Goal: Task Accomplishment & Management: Manage account settings

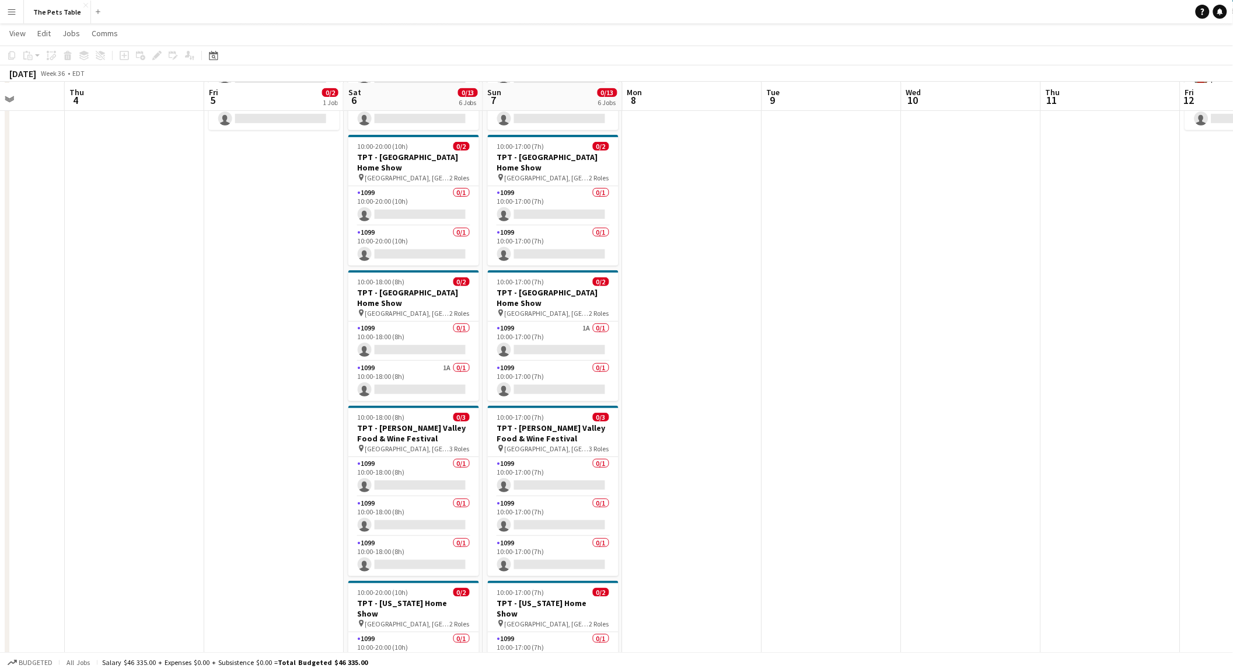
scroll to position [135, 0]
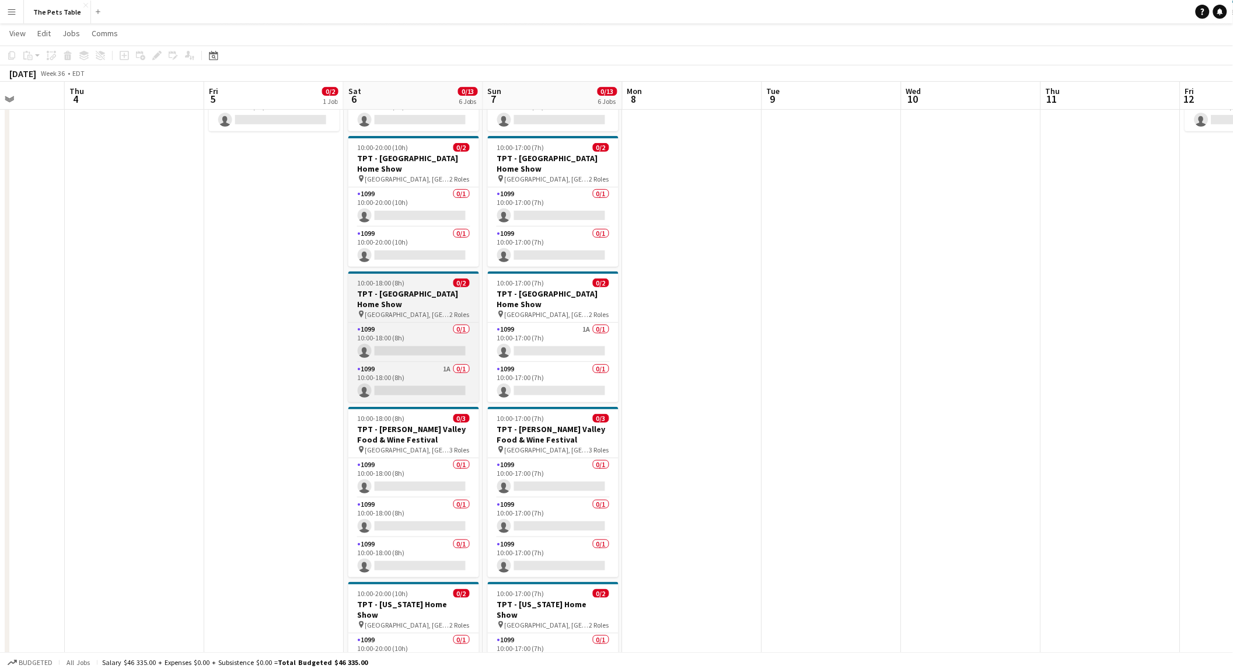
click at [395, 284] on span "10:00-18:00 (8h)" at bounding box center [381, 282] width 47 height 9
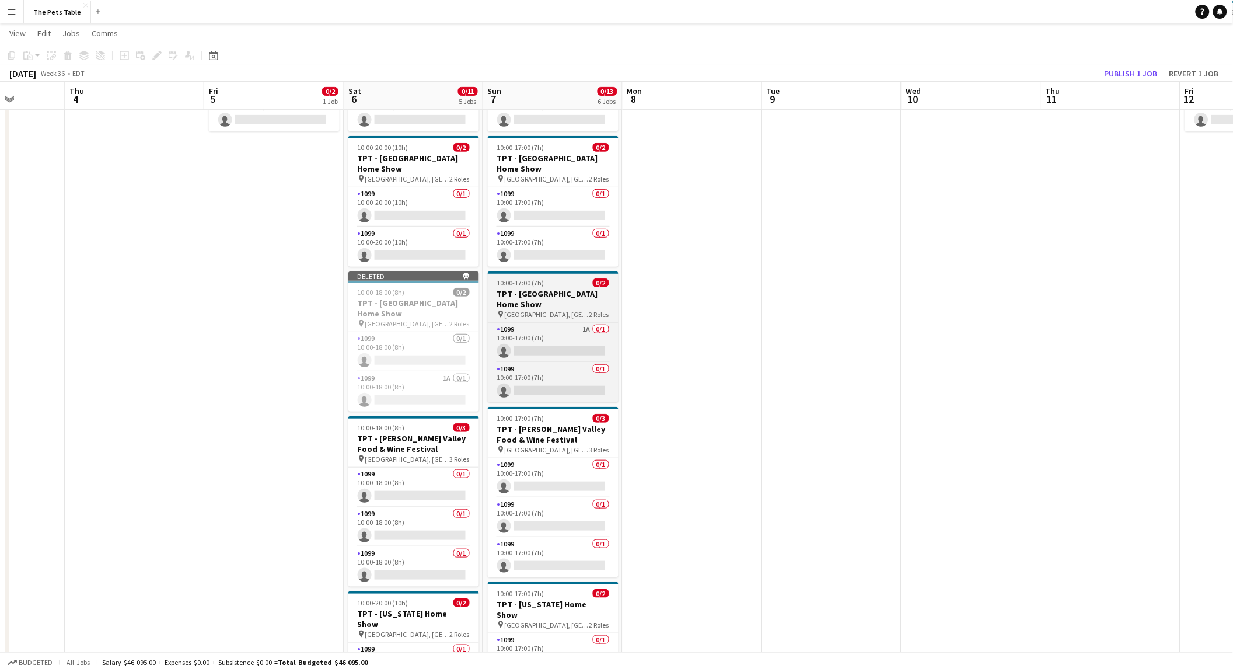
click at [545, 294] on h3 "TPT - [GEOGRAPHIC_DATA] Home Show" at bounding box center [553, 298] width 131 height 21
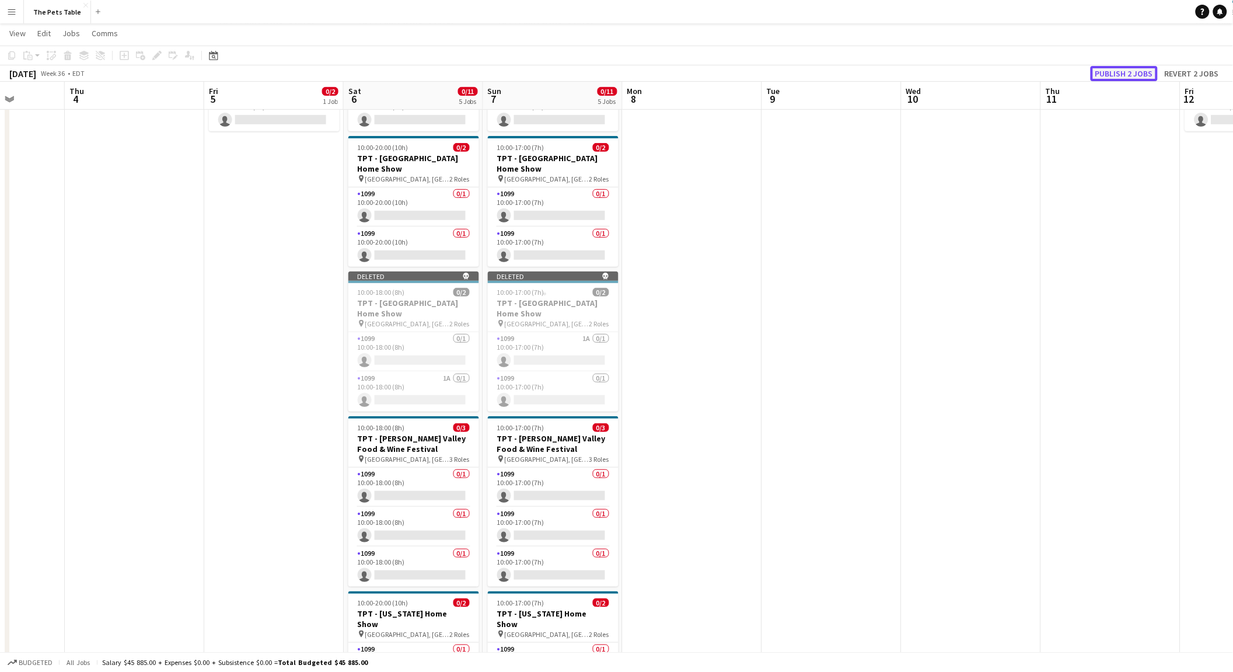
click at [1128, 67] on button "Publish 2 jobs" at bounding box center [1124, 73] width 67 height 15
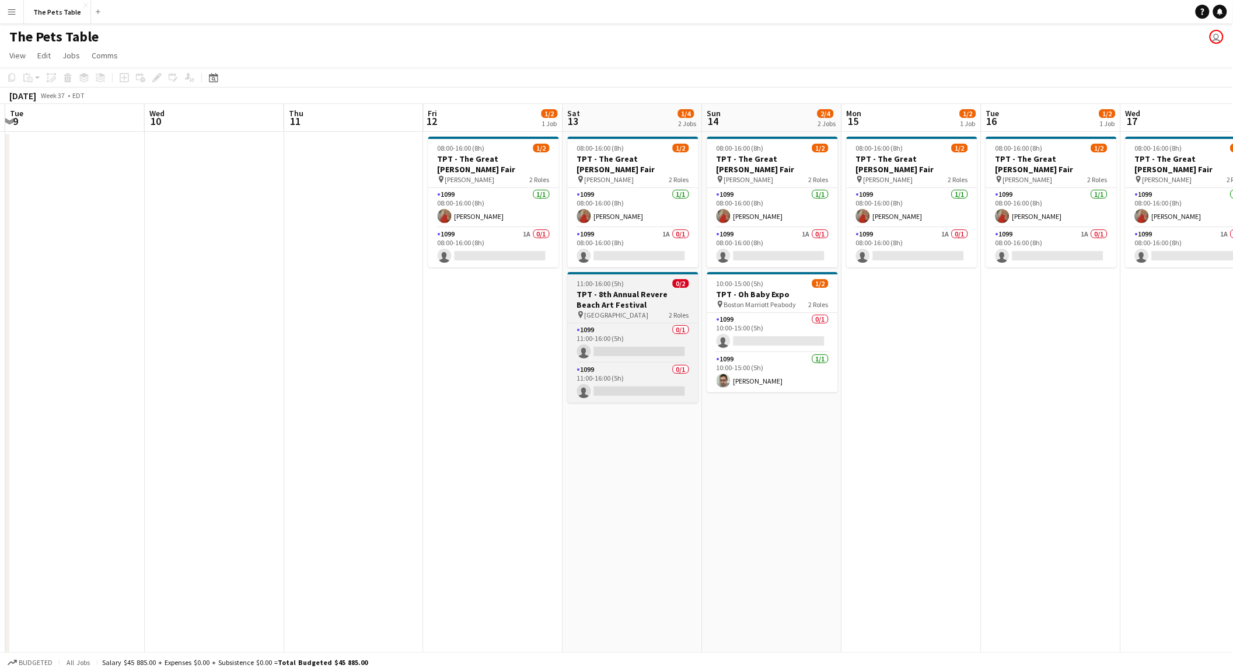
scroll to position [0, 415]
click at [648, 343] on app-card-role "1099 0/1 11:00-16:00 (5h) single-neutral-actions" at bounding box center [631, 343] width 131 height 40
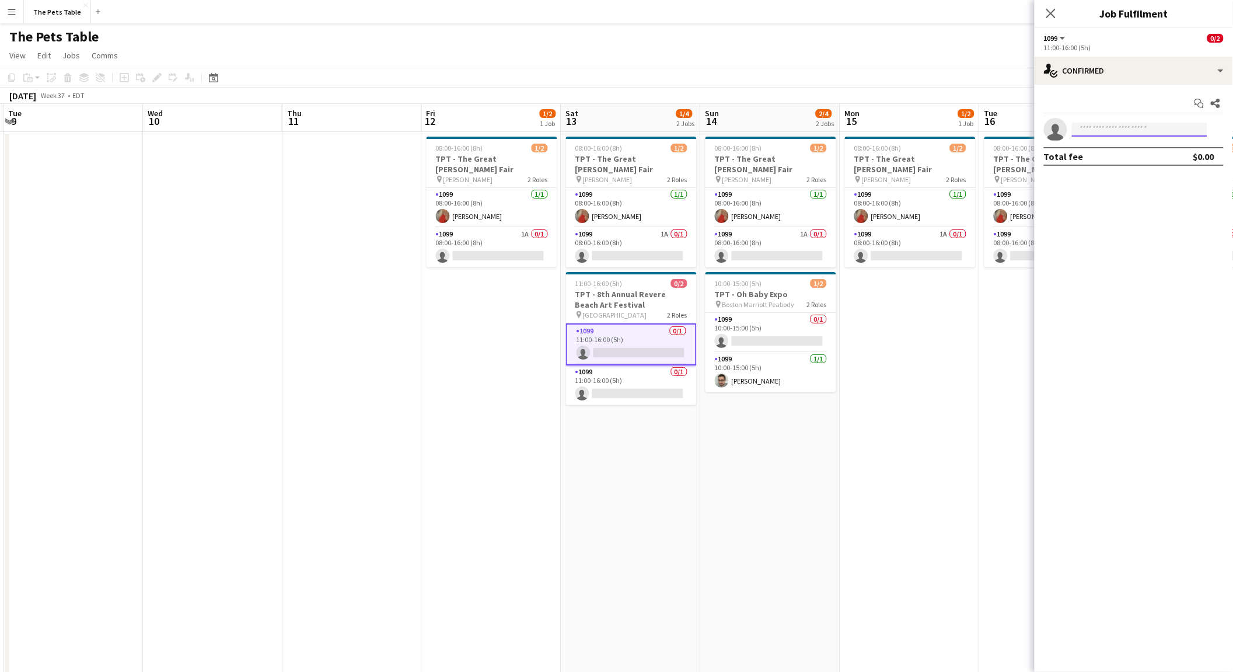
click at [1142, 131] on input at bounding box center [1139, 130] width 135 height 14
type input "****"
click at [1134, 148] on span "[PERSON_NAME] Invited" at bounding box center [1140, 146] width 117 height 10
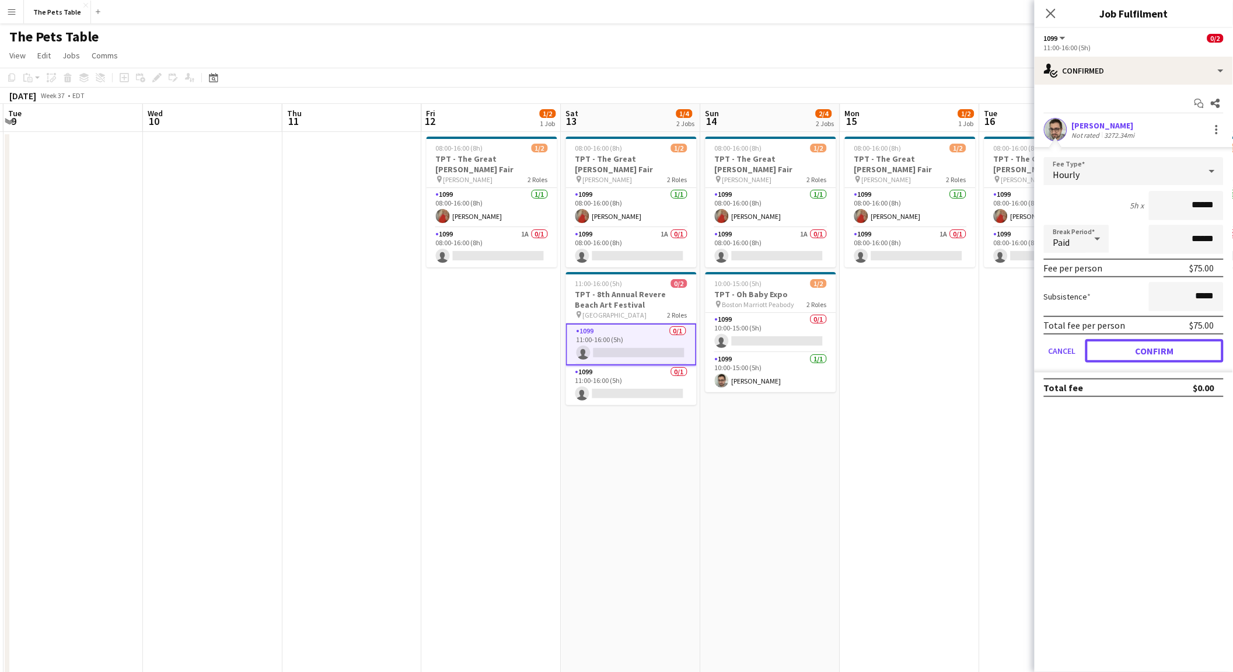
click at [1156, 351] on button "Confirm" at bounding box center [1155, 350] width 138 height 23
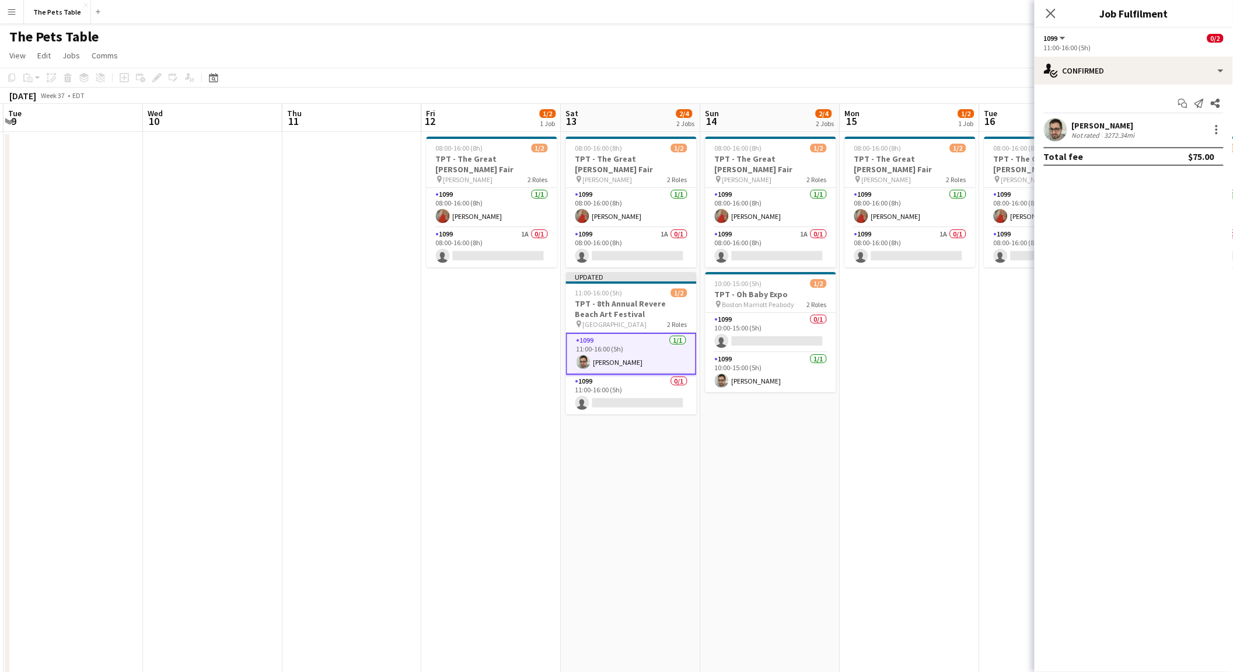
click at [1056, 13] on icon "Close pop-in" at bounding box center [1050, 13] width 9 height 9
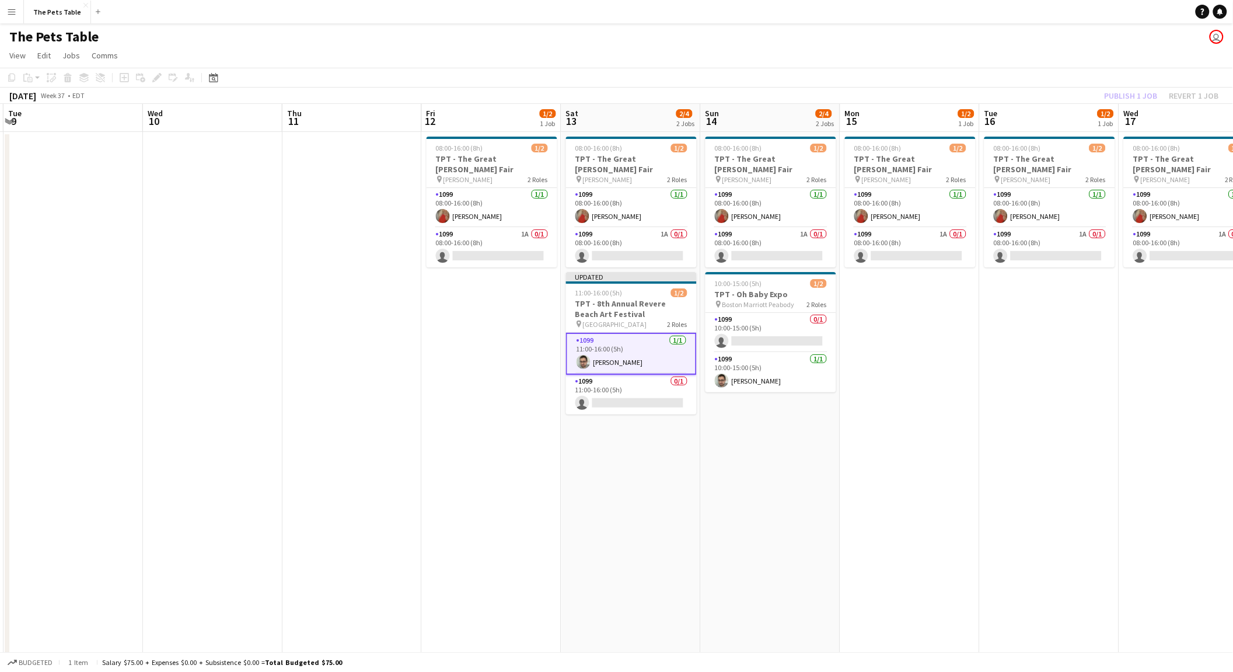
click at [1132, 90] on div "Publish 1 job Revert 1 job" at bounding box center [1162, 95] width 142 height 15
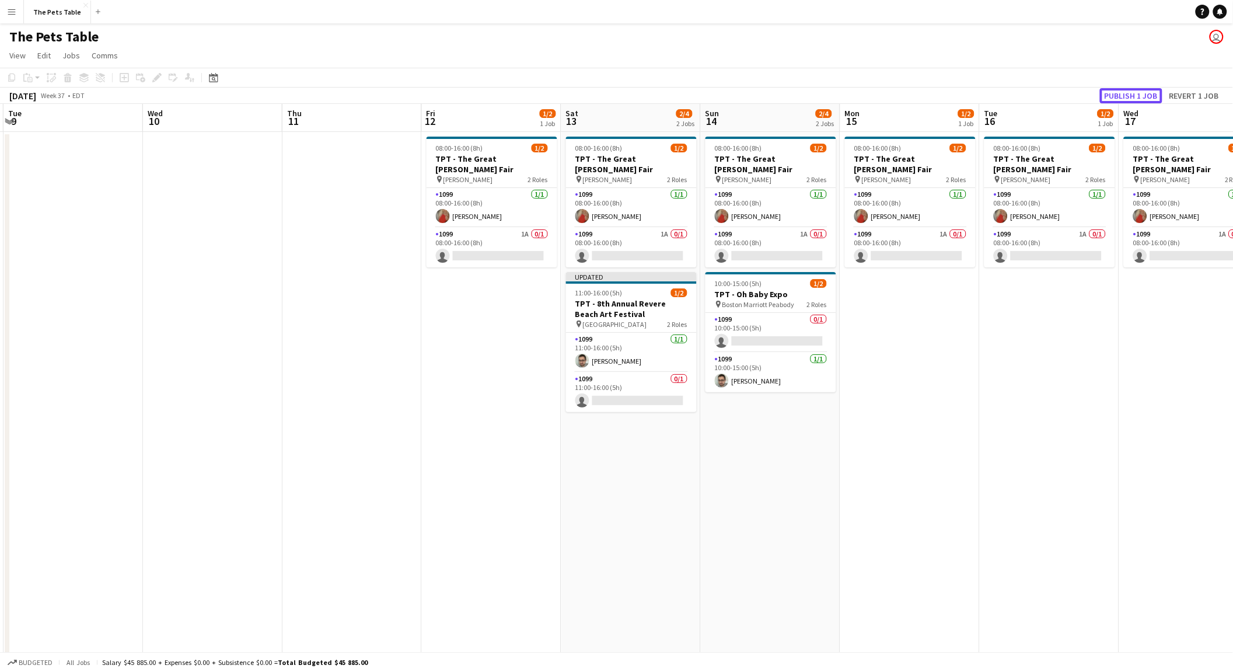
click at [1132, 90] on button "Publish 1 job" at bounding box center [1131, 95] width 62 height 15
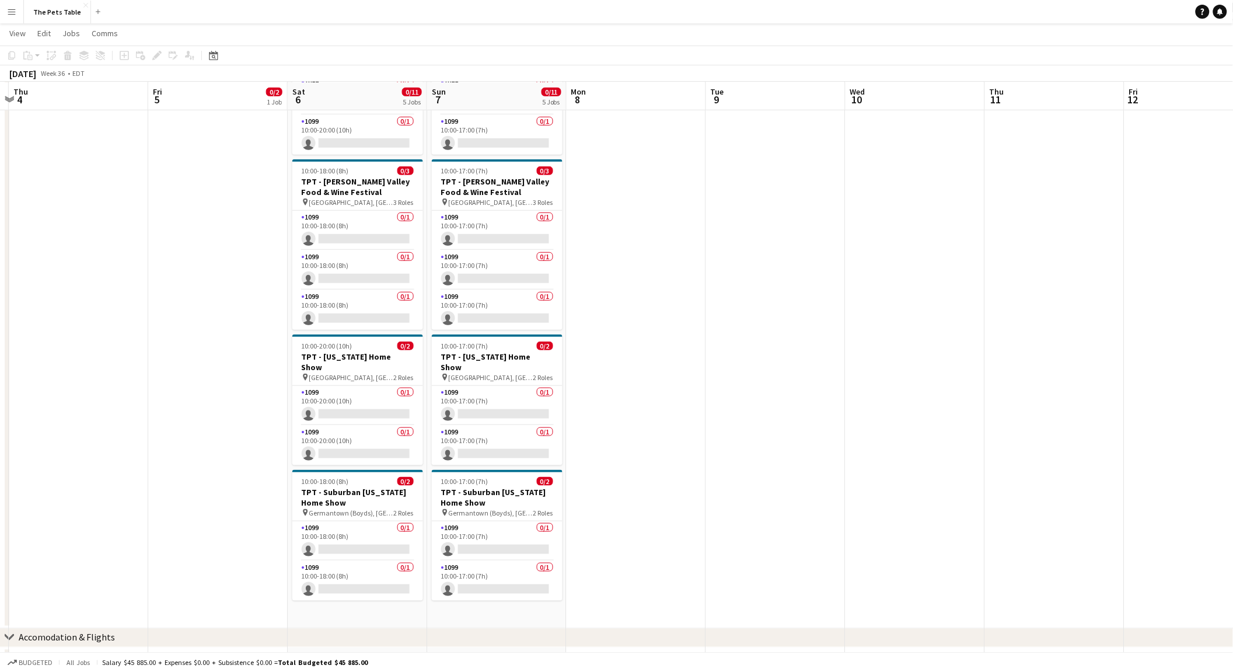
scroll to position [0, 271]
